Goal: Navigation & Orientation: Find specific page/section

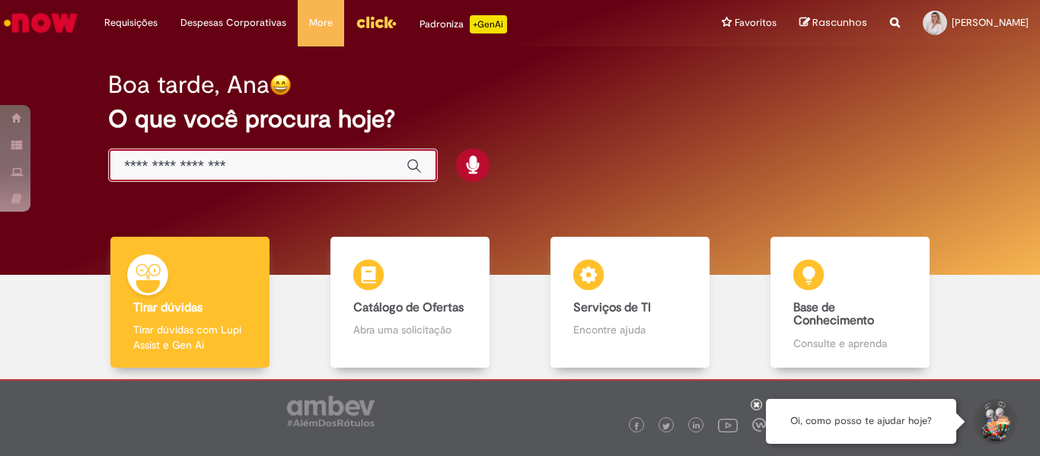
click at [285, 160] on input "Basta digitar aqui" at bounding box center [257, 167] width 267 height 18
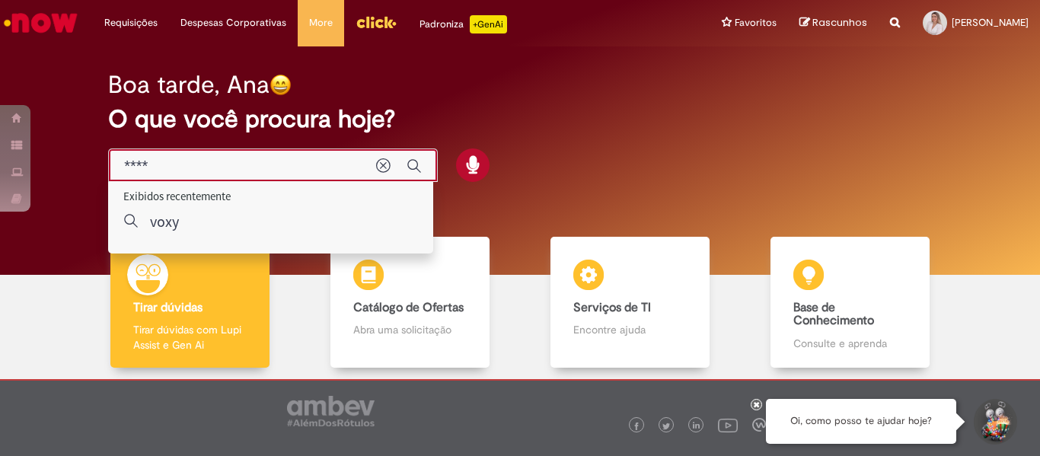
type input "****"
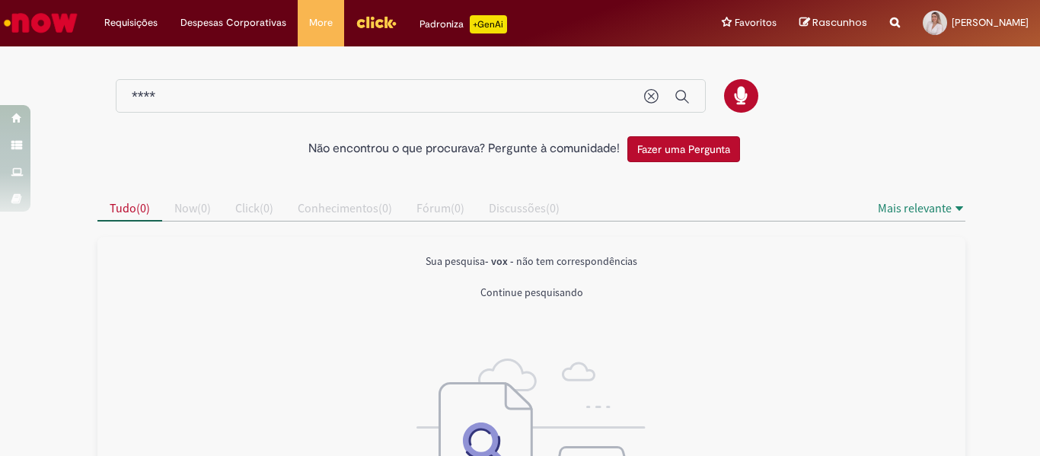
click at [33, 23] on img "Ir para a Homepage" at bounding box center [41, 23] width 78 height 30
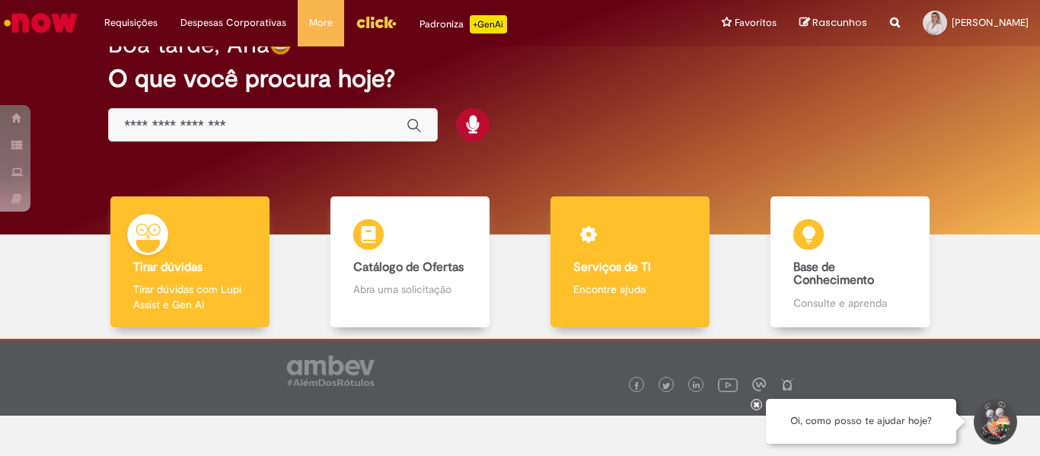
scroll to position [78, 0]
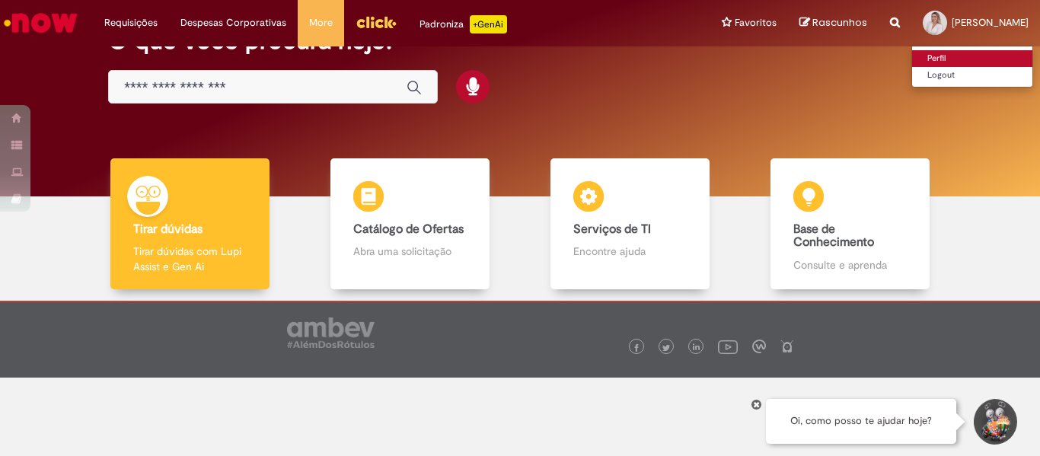
click at [912, 59] on link "Perfil" at bounding box center [972, 58] width 120 height 17
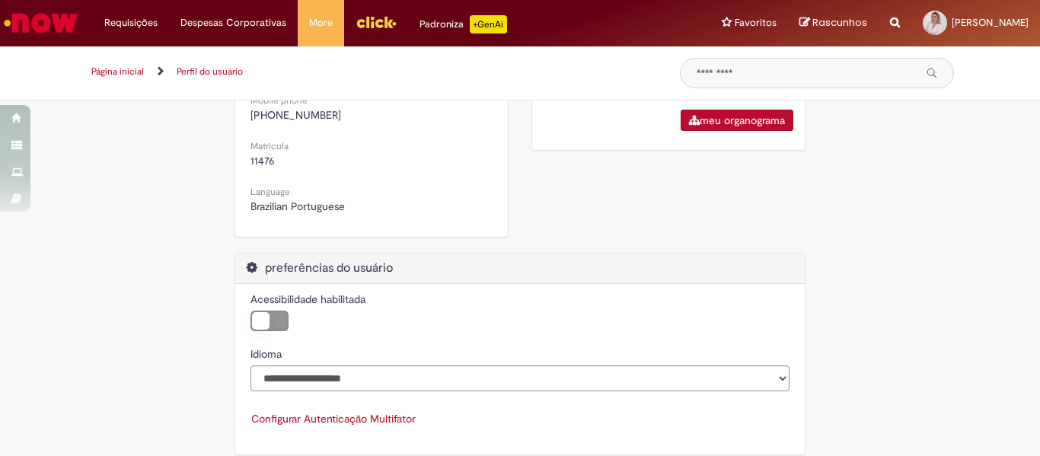
scroll to position [548, 0]
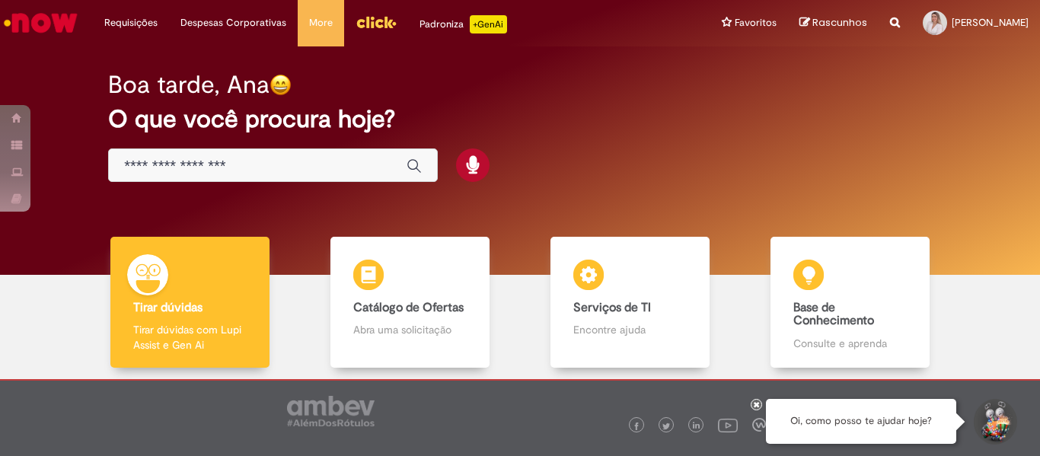
click at [53, 11] on img "Ir para a Homepage" at bounding box center [41, 23] width 78 height 30
click at [361, 18] on img "Menu Cabeçalho" at bounding box center [375, 22] width 41 height 23
